Goal: Task Accomplishment & Management: Use online tool/utility

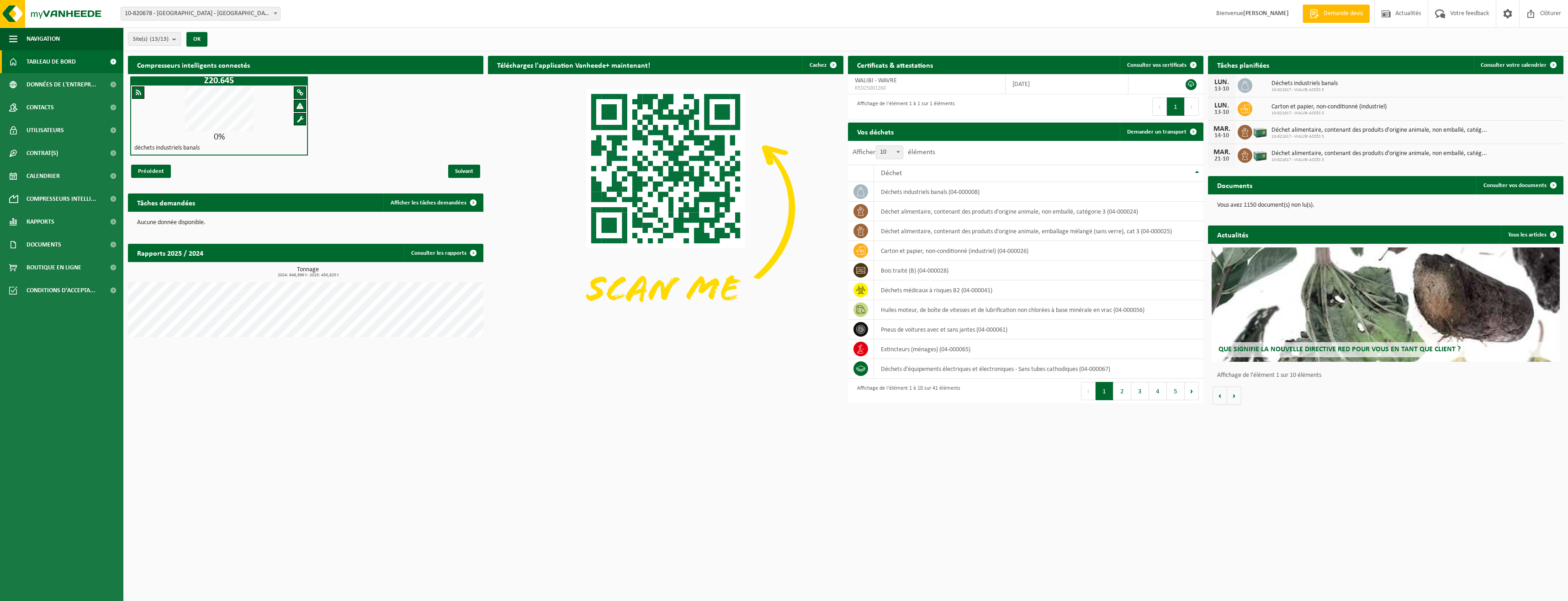
drag, startPoint x: 1179, startPoint y: 136, endPoint x: 518, endPoint y: 158, distance: 661.4
click at [1179, 136] on link "Demander un transport" at bounding box center [1161, 131] width 83 height 18
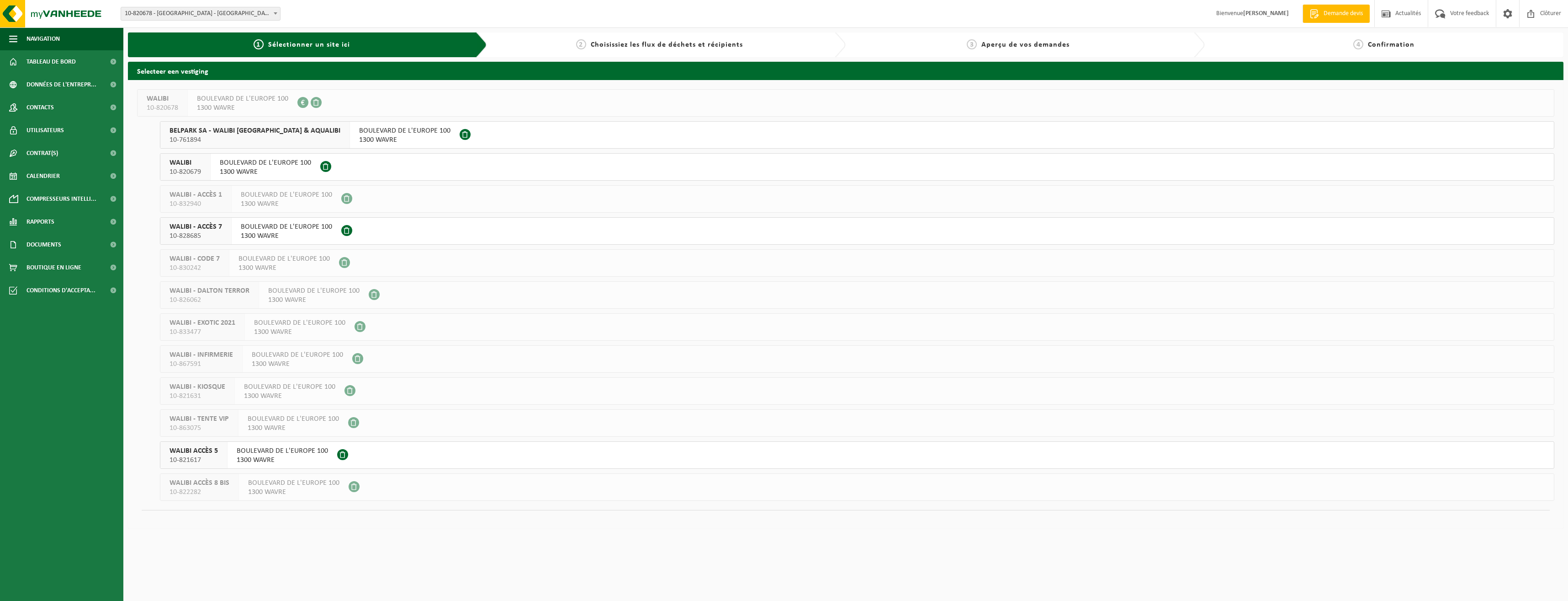
click at [284, 442] on div "BOULEVARD DE L'EUROPE 100 1300 WAVRE" at bounding box center [282, 455] width 110 height 27
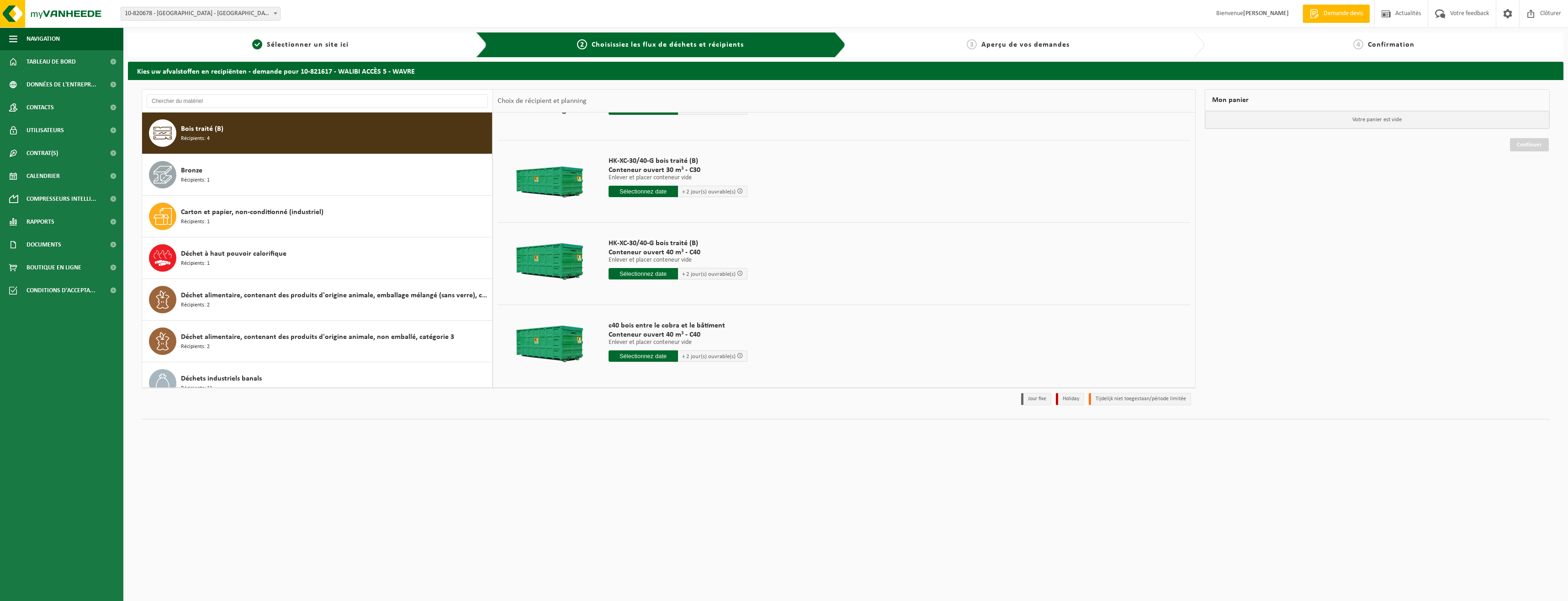
scroll to position [63, 0]
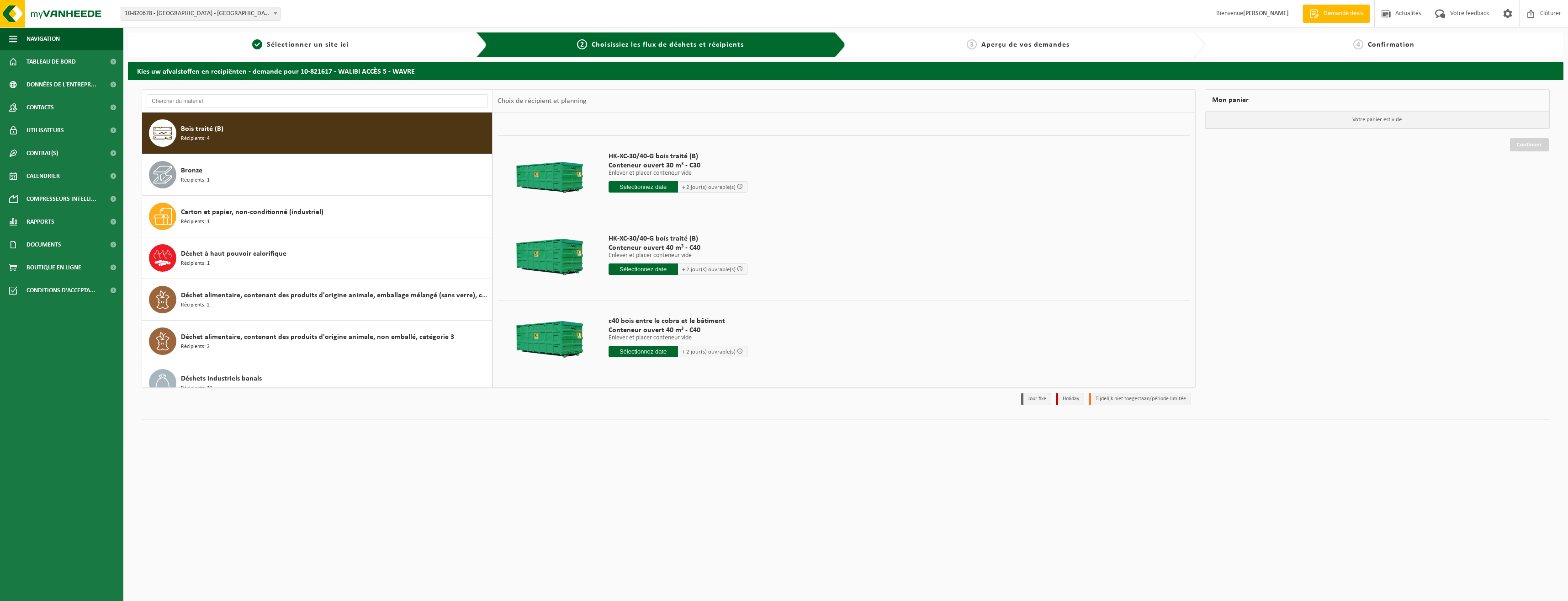
click at [640, 268] on input "text" at bounding box center [644, 269] width 70 height 11
click at [628, 350] on div "14" at bounding box center [631, 350] width 16 height 15
type input "à partir de 2025-10-14"
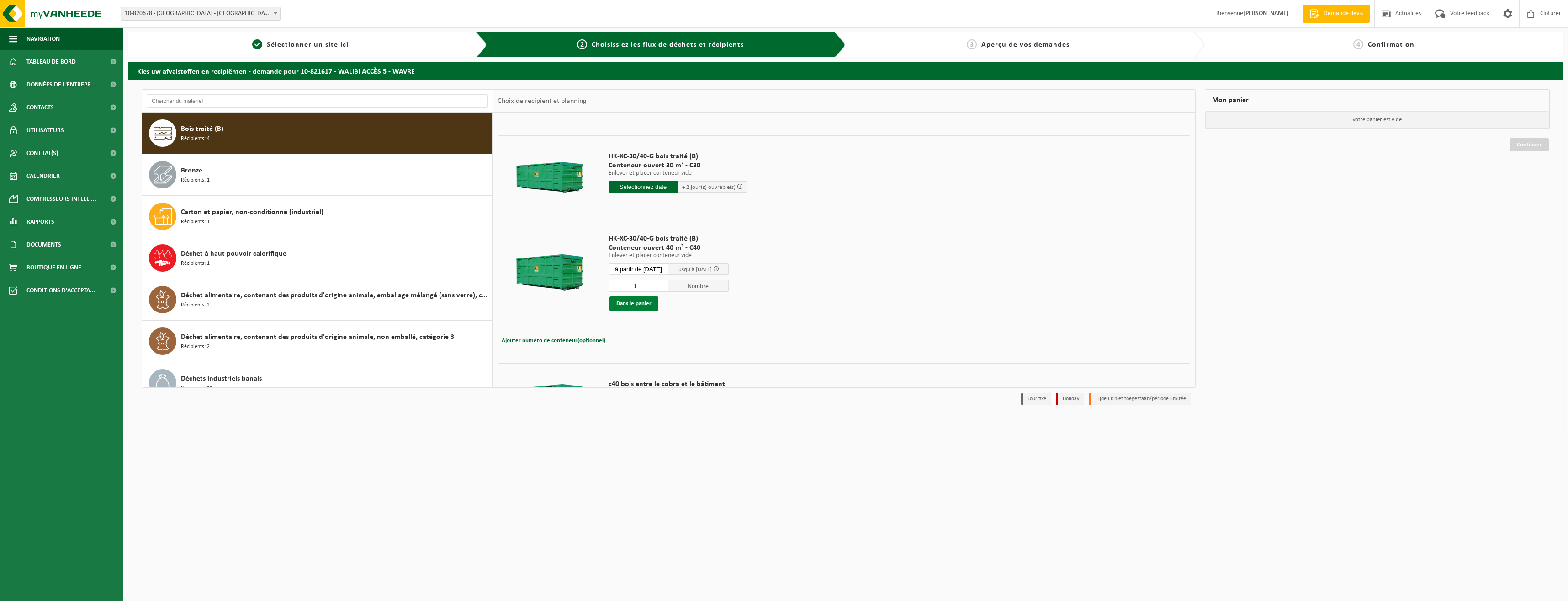
click at [635, 304] on button "Dans le panier" at bounding box center [634, 303] width 49 height 15
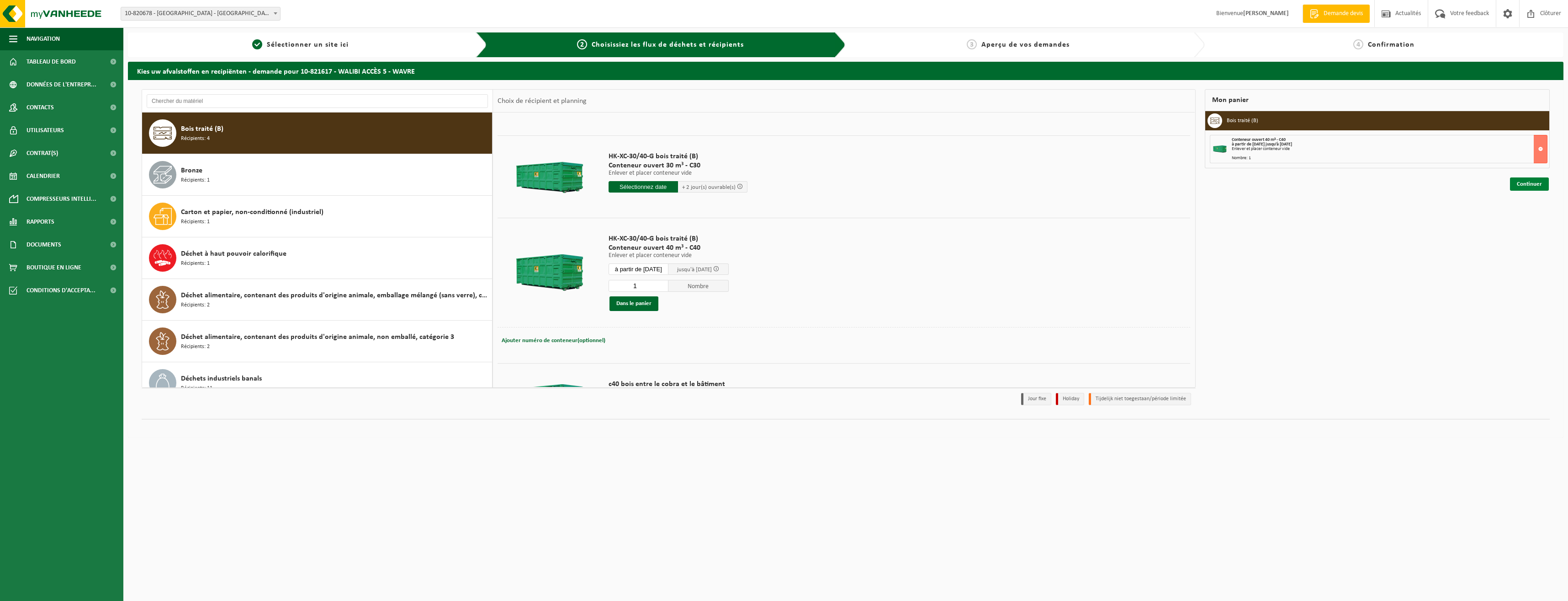
click at [1514, 184] on link "Continuer" at bounding box center [1529, 184] width 39 height 13
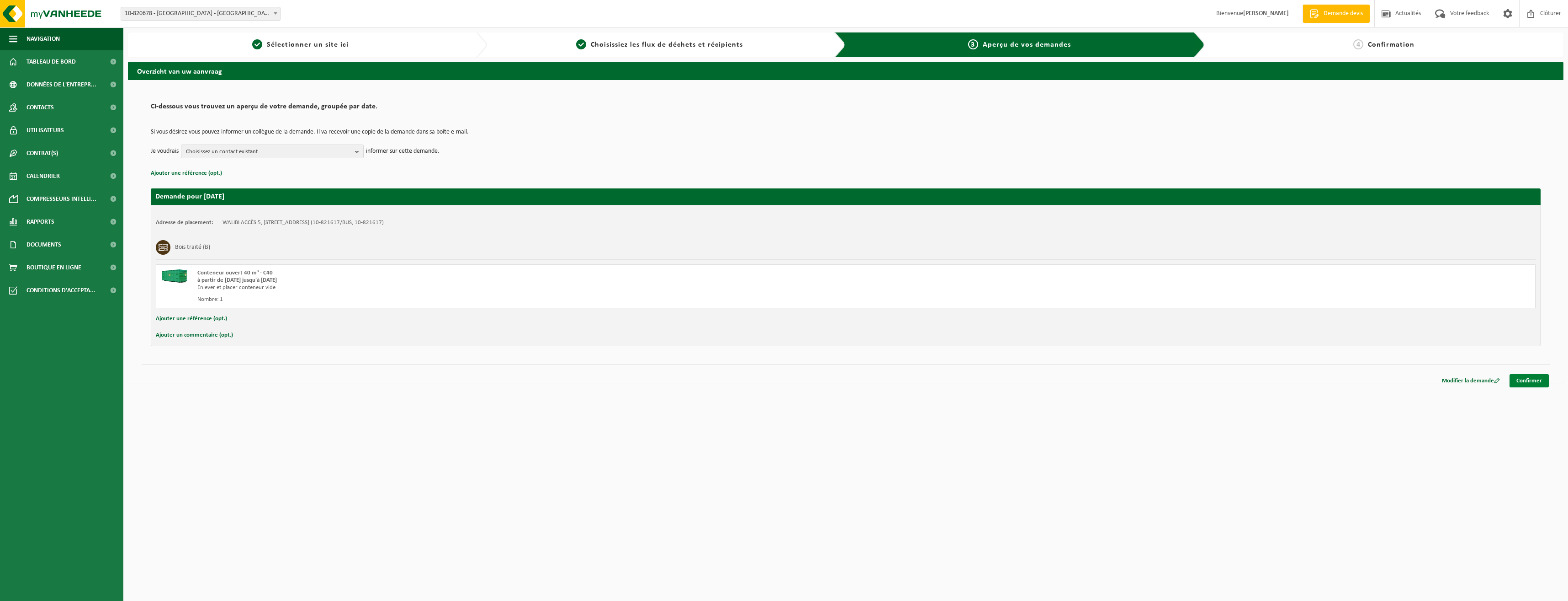
click at [1524, 380] on link "Confirmer" at bounding box center [1529, 380] width 39 height 13
